Goal: Information Seeking & Learning: Learn about a topic

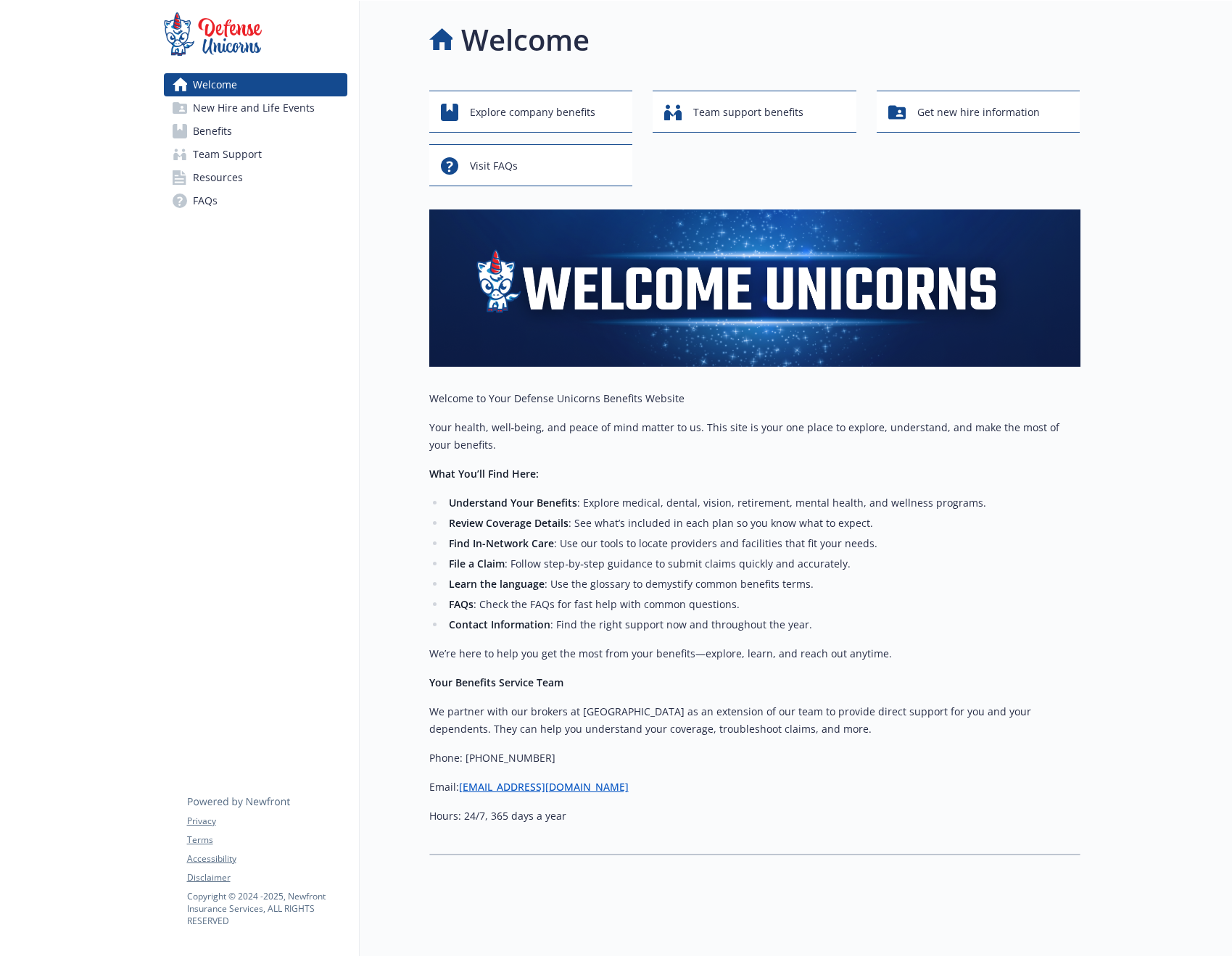
click at [275, 130] on link "Benefits" at bounding box center [255, 131] width 184 height 23
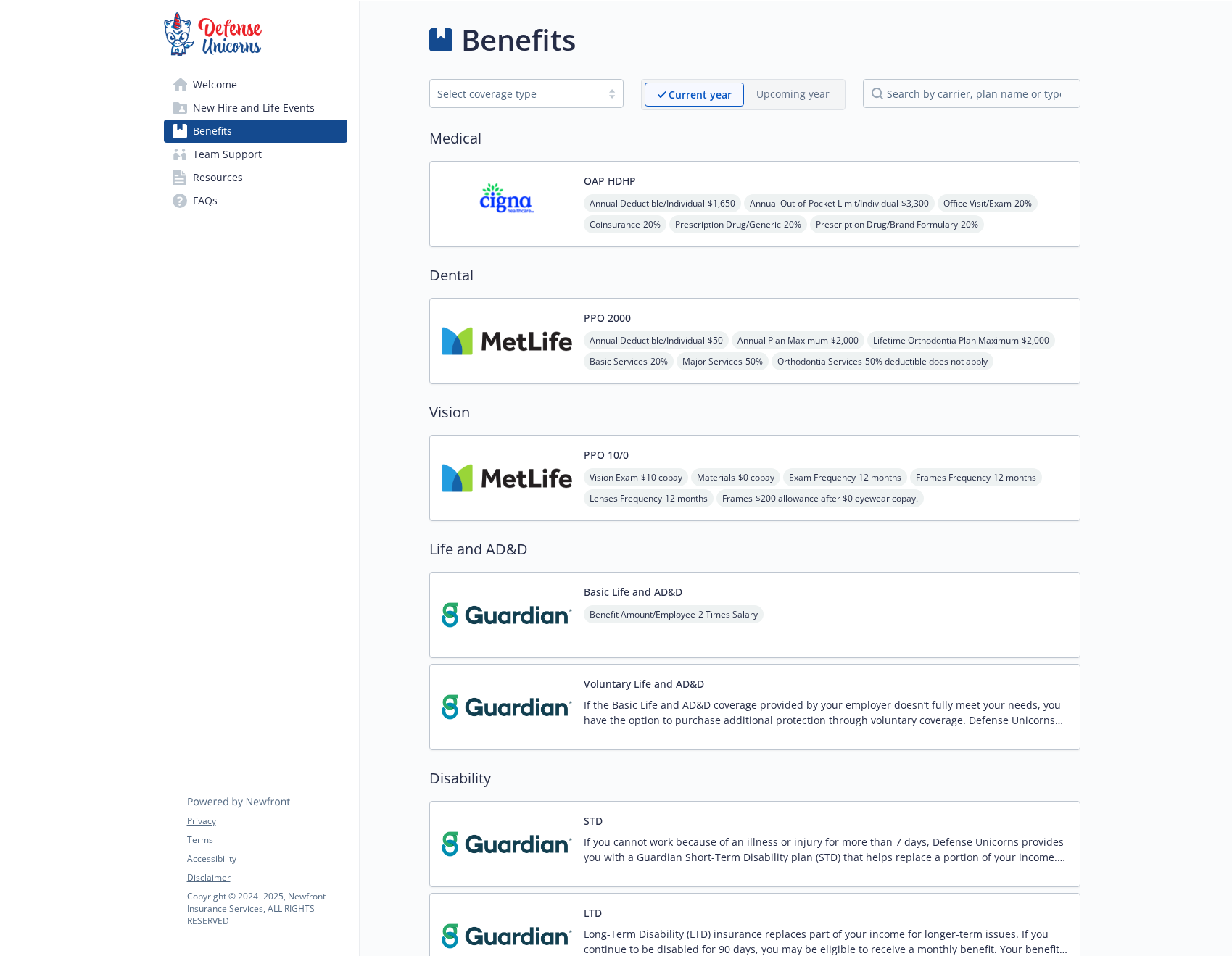
click at [257, 157] on span "Team Support" at bounding box center [227, 154] width 69 height 23
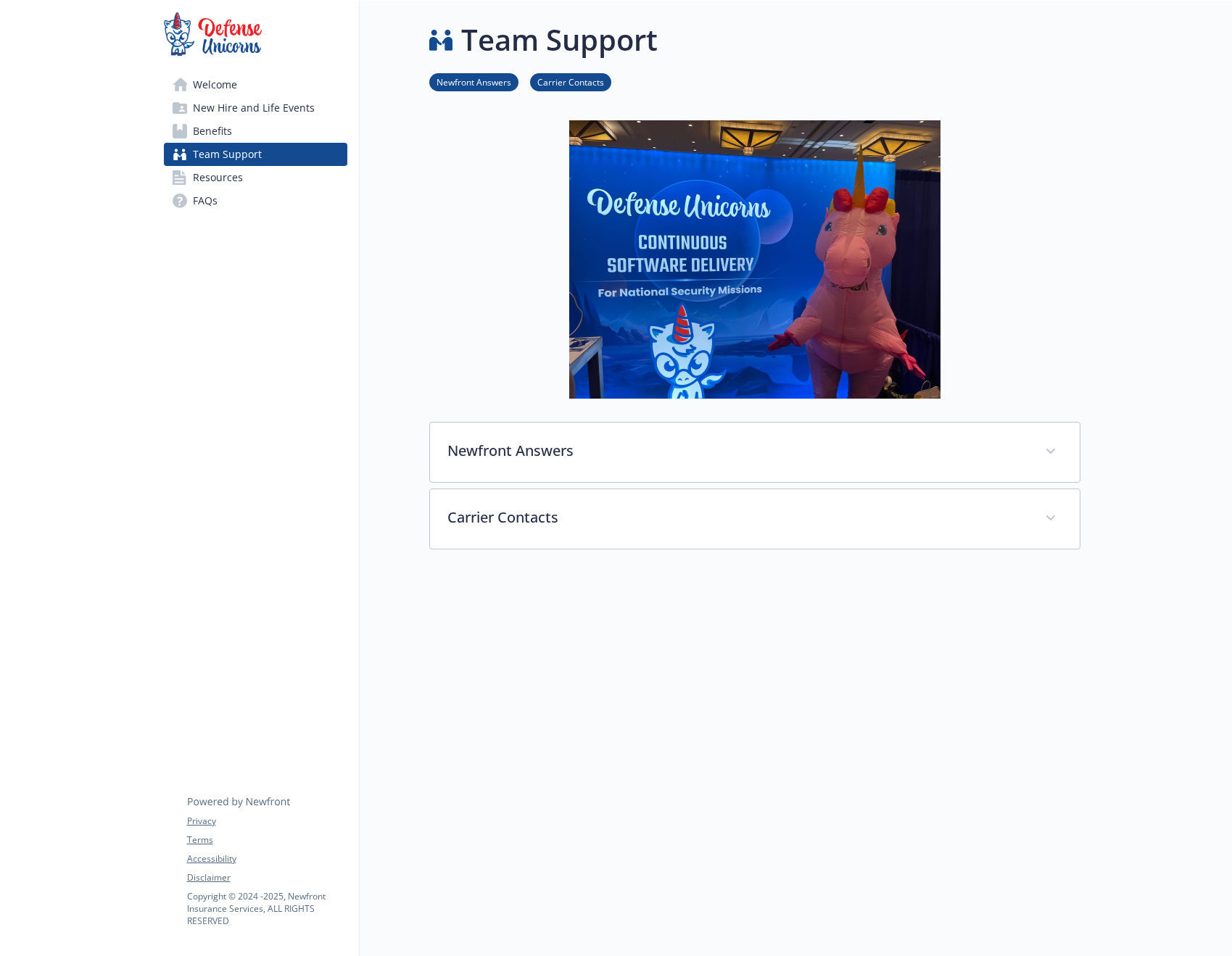
click at [247, 170] on link "Resources" at bounding box center [255, 177] width 184 height 23
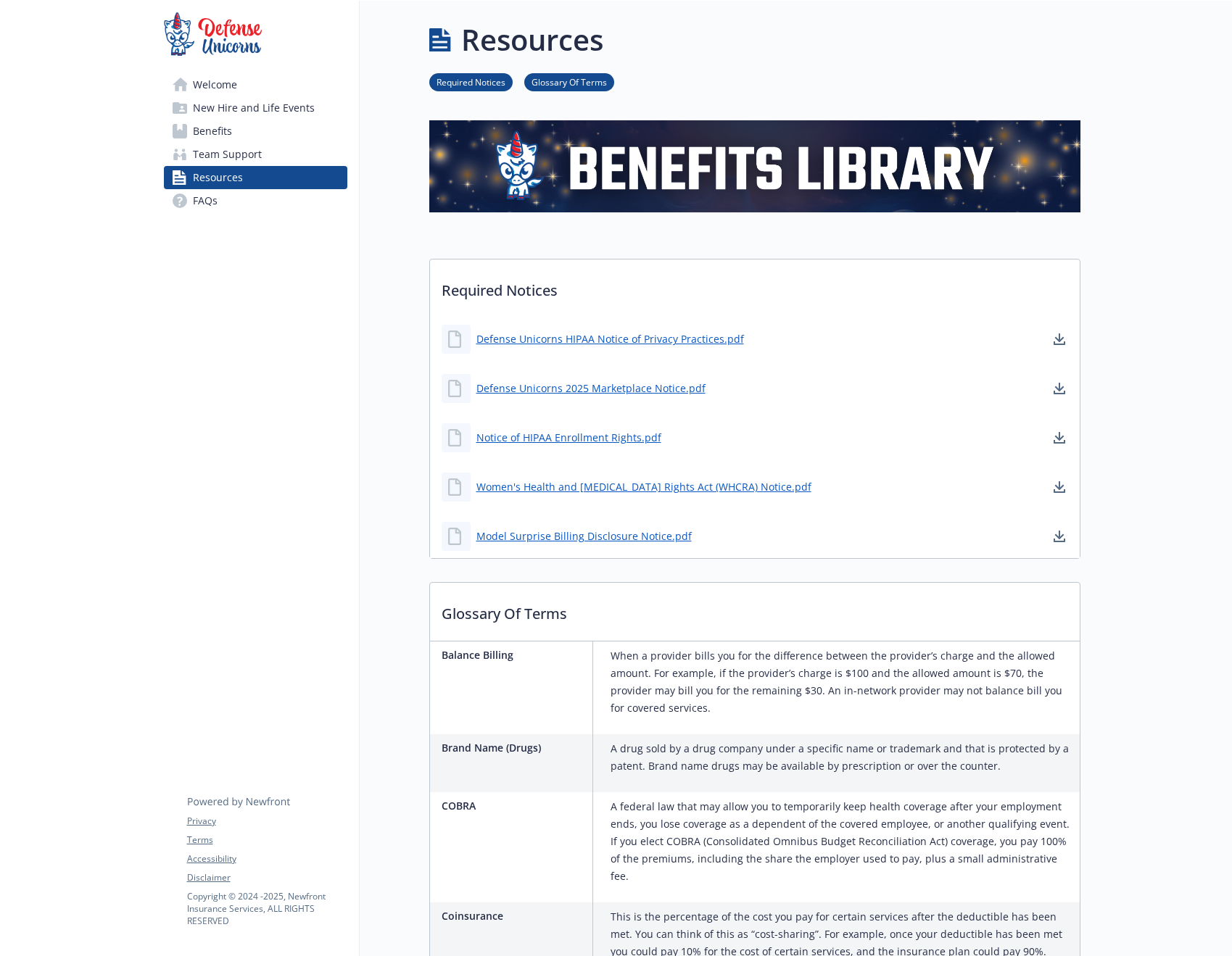
click at [227, 88] on span "Welcome" at bounding box center [214, 84] width 44 height 23
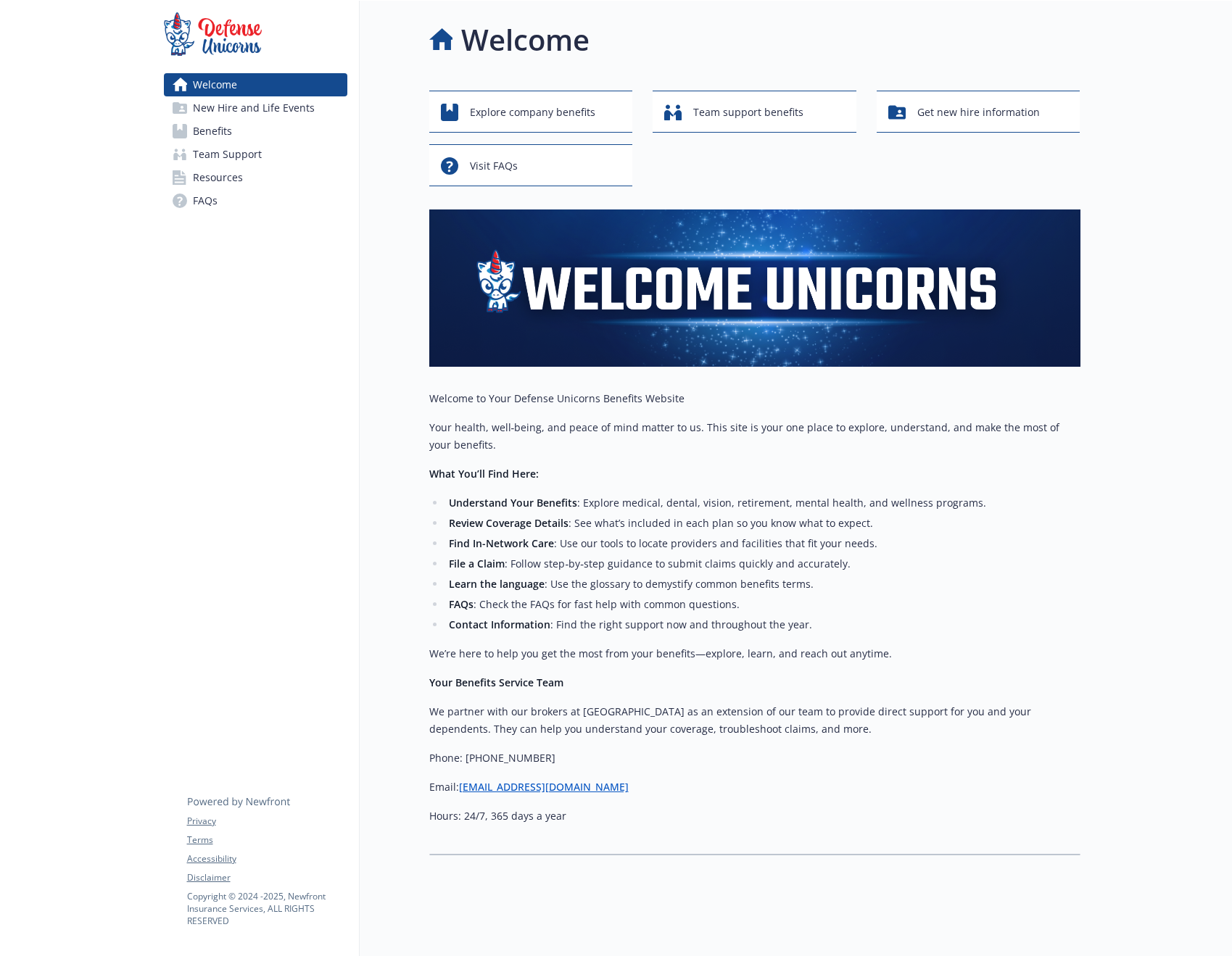
scroll to position [15, 0]
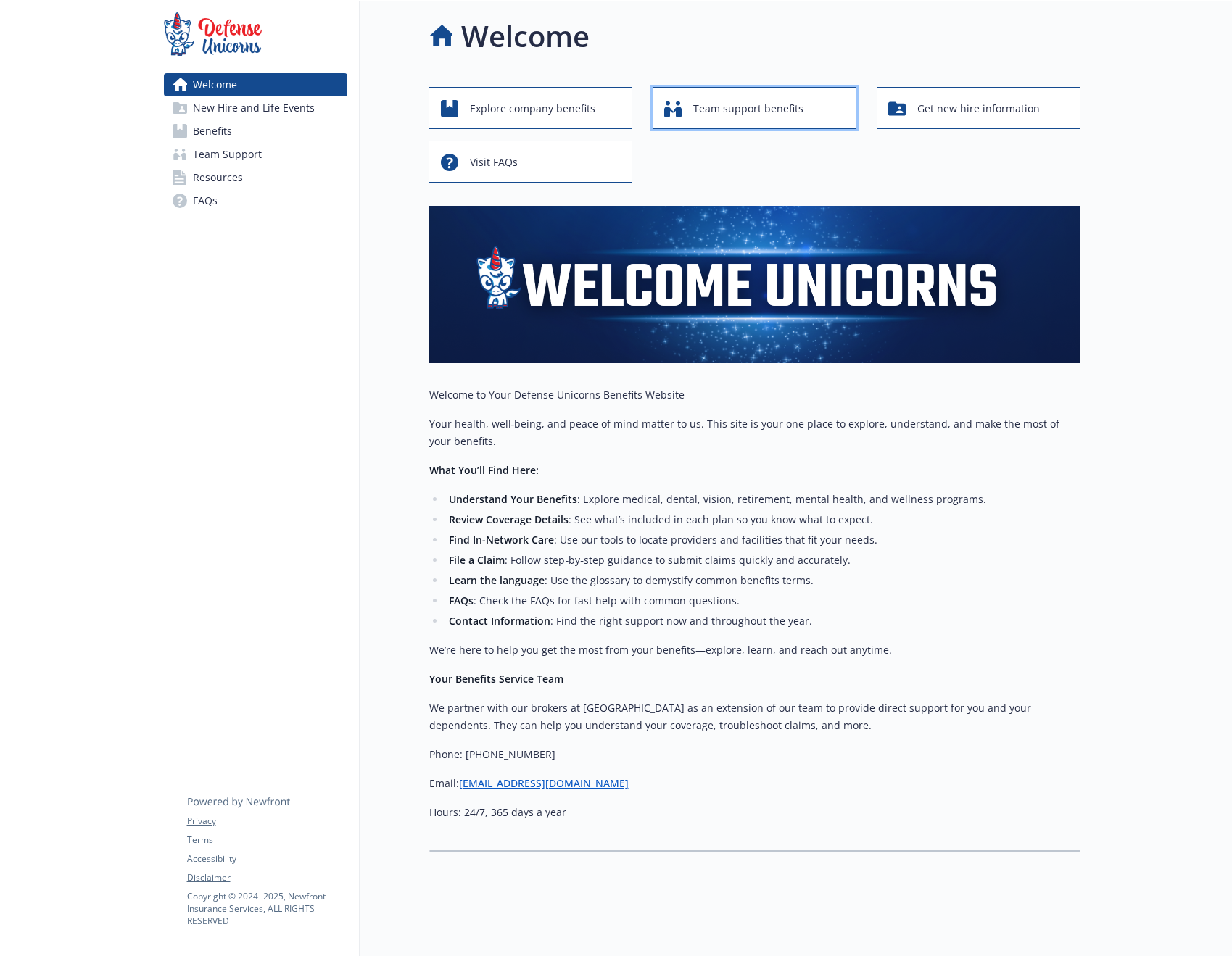
click at [772, 101] on span "Team support benefits" at bounding box center [748, 109] width 110 height 28
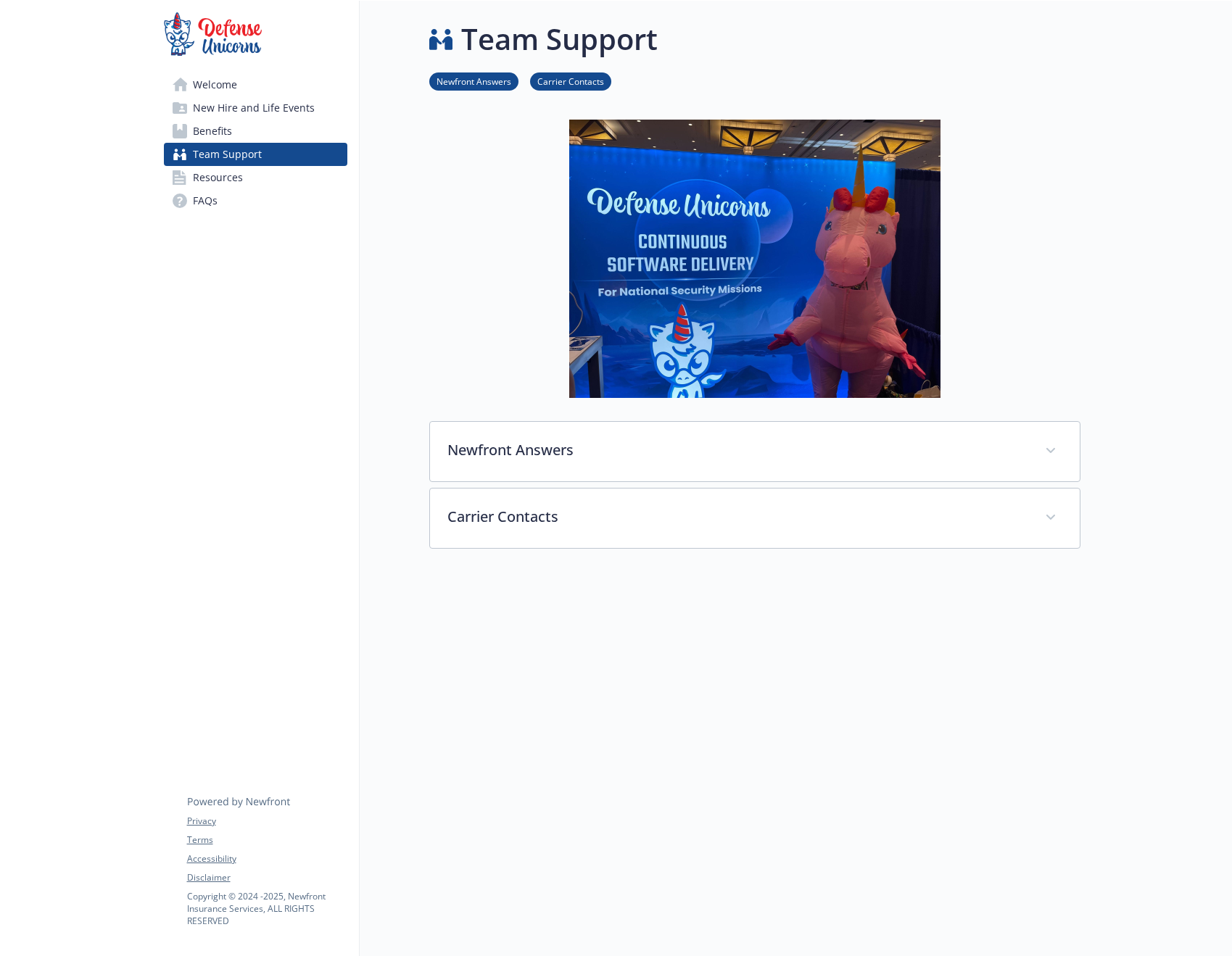
scroll to position [12, 0]
click at [218, 135] on span "Benefits" at bounding box center [212, 131] width 39 height 23
